Goal: Complete application form

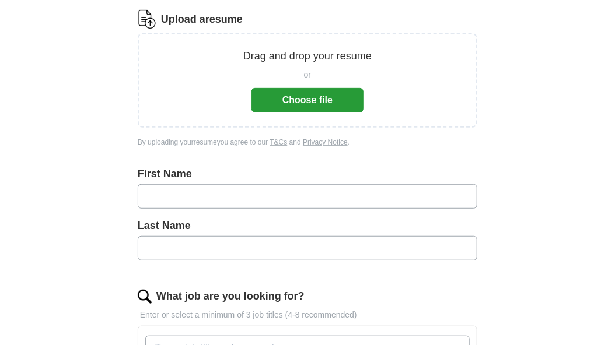
scroll to position [152, 0]
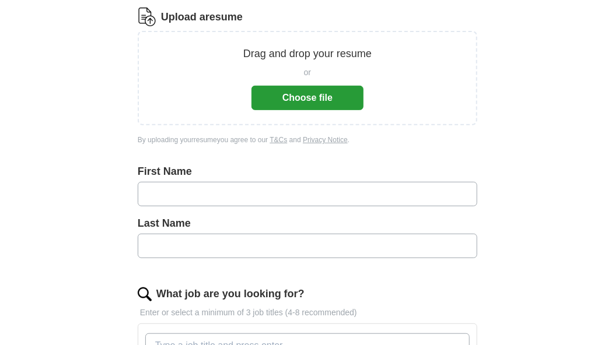
click at [253, 187] on input "text" at bounding box center [307, 194] width 339 height 24
click at [240, 192] on input "text" at bounding box center [307, 194] width 339 height 24
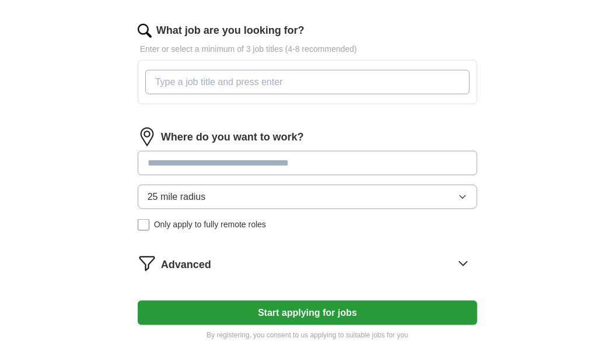
scroll to position [443, 0]
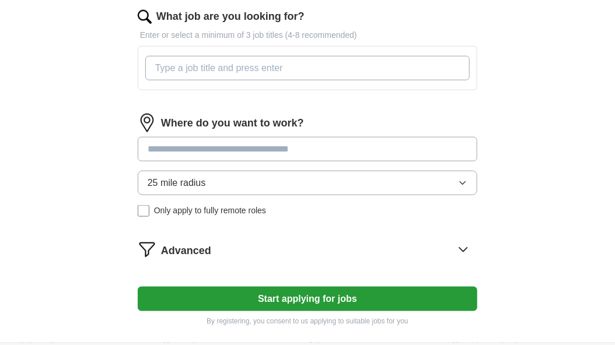
click at [374, 150] on input at bounding box center [307, 149] width 339 height 24
click at [374, 150] on input "*" at bounding box center [307, 149] width 339 height 24
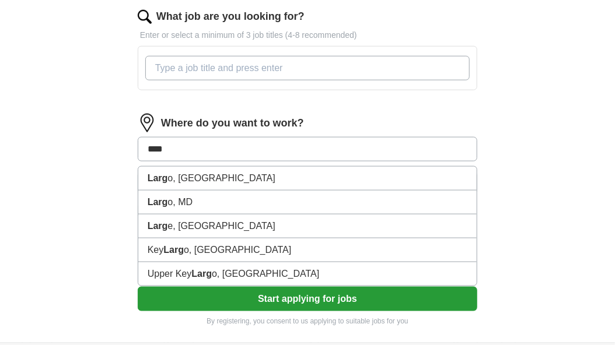
type input "*****"
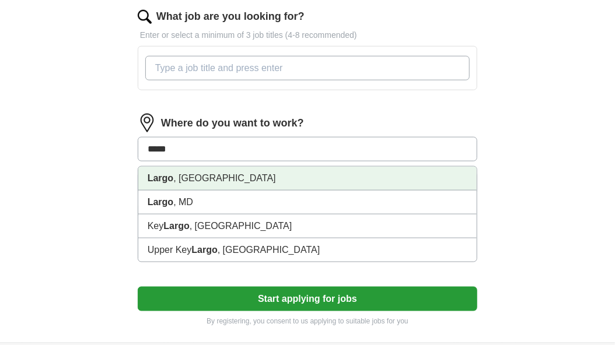
click at [278, 182] on li "Largo , [GEOGRAPHIC_DATA]" at bounding box center [307, 179] width 338 height 24
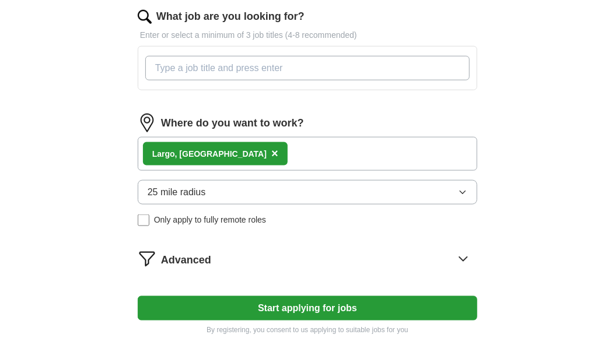
scroll to position [427, 0]
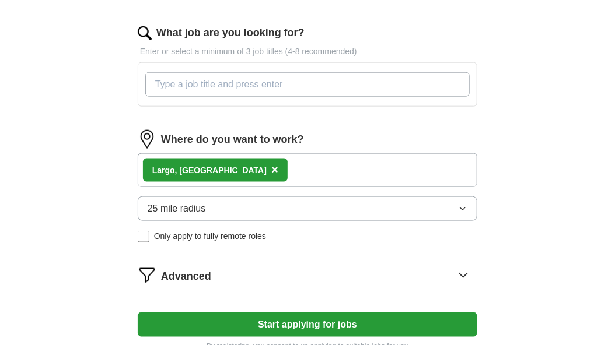
click at [263, 213] on button "25 mile radius" at bounding box center [307, 209] width 339 height 24
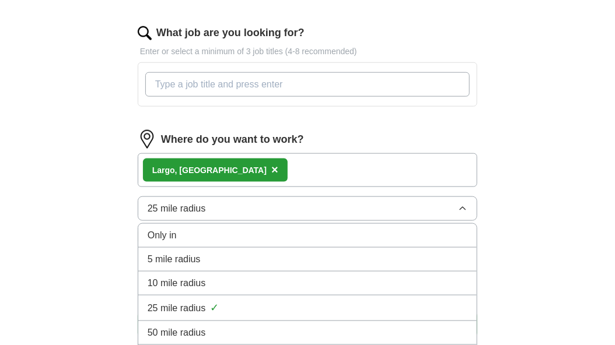
click at [229, 255] on div "5 mile radius" at bounding box center [308, 260] width 320 height 14
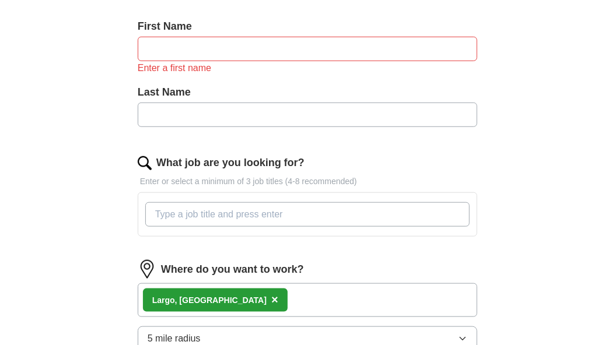
scroll to position [248, 0]
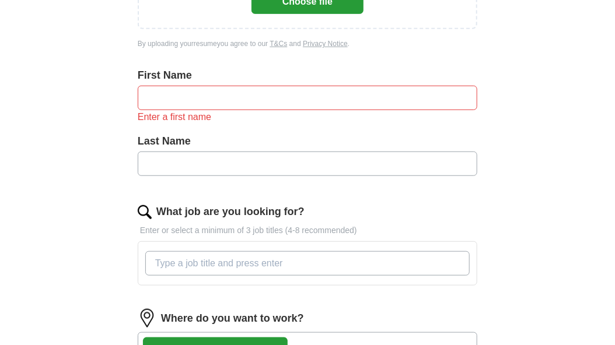
click at [244, 94] on input "text" at bounding box center [307, 98] width 339 height 24
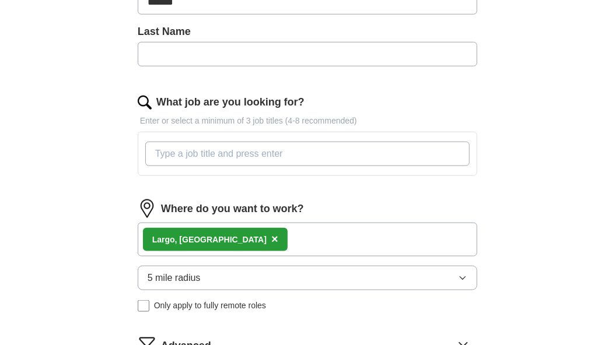
scroll to position [402, 0]
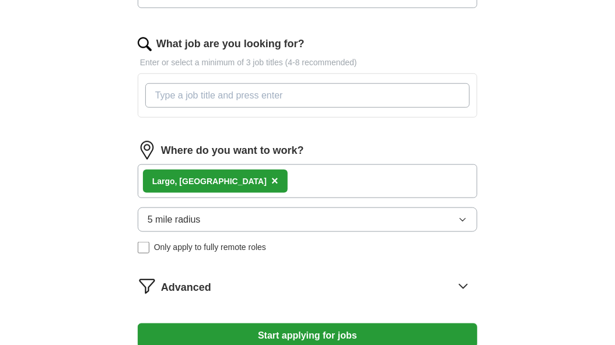
type input "*******"
click at [215, 325] on button "Start applying for jobs" at bounding box center [307, 336] width 339 height 24
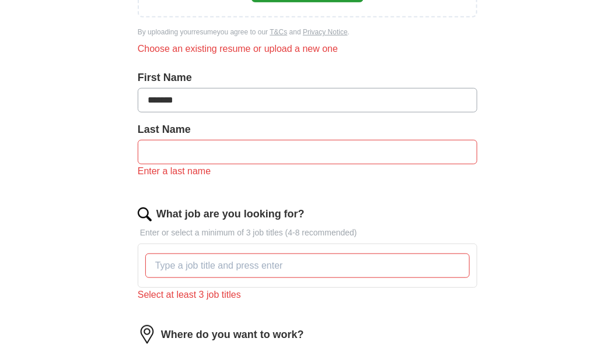
scroll to position [258, 0]
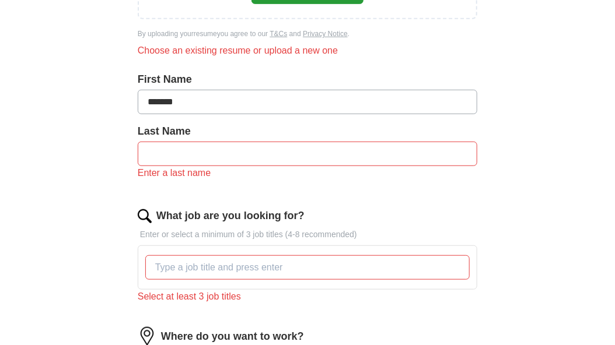
click at [238, 159] on input "text" at bounding box center [307, 154] width 339 height 24
